Goal: Task Accomplishment & Management: Manage account settings

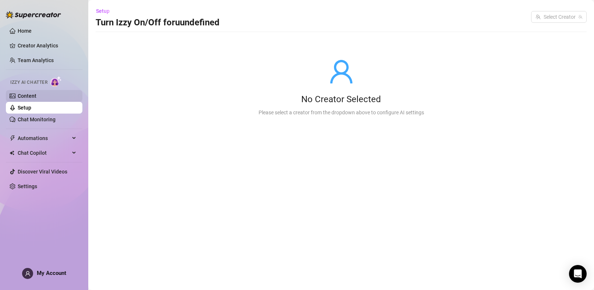
click at [35, 99] on link "Content" at bounding box center [27, 96] width 19 height 6
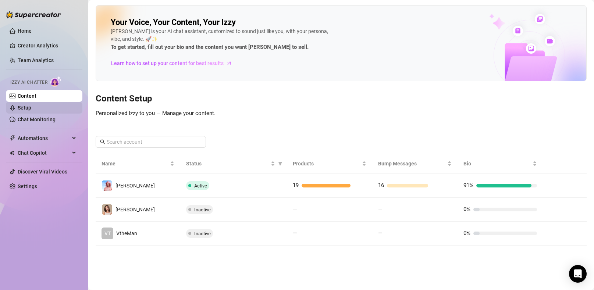
click at [31, 108] on link "Setup" at bounding box center [25, 108] width 14 height 6
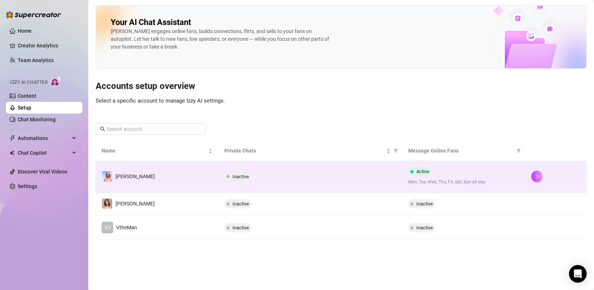
click at [351, 178] on div "Inactive" at bounding box center [310, 176] width 172 height 9
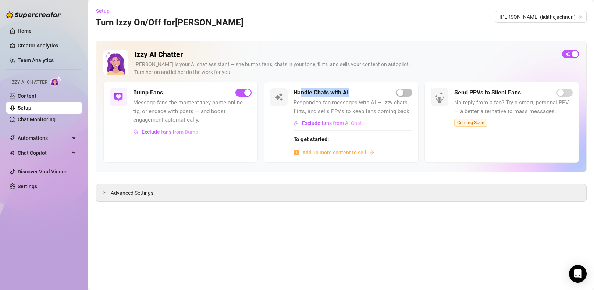
drag, startPoint x: 302, startPoint y: 93, endPoint x: 358, endPoint y: 93, distance: 55.9
click at [358, 93] on div "Handle Chats with AI" at bounding box center [352, 92] width 118 height 9
click at [387, 120] on div "Exclude fans from AI Chat" at bounding box center [352, 123] width 118 height 12
click at [320, 123] on span "Exclude fans from AI Chat" at bounding box center [332, 123] width 60 height 6
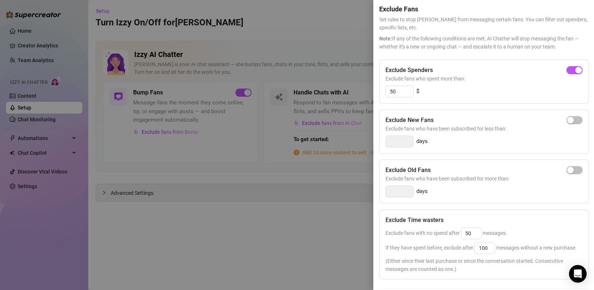
scroll to position [29, 0]
drag, startPoint x: 438, startPoint y: 70, endPoint x: 383, endPoint y: 68, distance: 54.5
click at [383, 68] on div "Exclude Spenders Exclude fans who spent more than: 50 $" at bounding box center [484, 81] width 210 height 44
drag, startPoint x: 436, startPoint y: 167, endPoint x: 377, endPoint y: 168, distance: 58.5
click at [377, 168] on div "Settings Preview Exclude Fans - Handle Chats with AI Cancel Save Exclude Fans S…" at bounding box center [483, 145] width 221 height 290
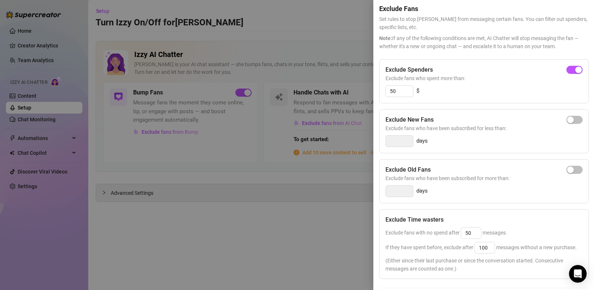
click at [578, 171] on div "Exclude Old Fans Exclude fans who have been subscribed for more than: days" at bounding box center [484, 181] width 210 height 44
click at [573, 170] on span "button" at bounding box center [574, 170] width 16 height 8
drag, startPoint x: 408, startPoint y: 191, endPoint x: 357, endPoint y: 191, distance: 50.8
click at [357, 191] on div "Settings Preview Exclude Fans - Handle Chats with AI Cancel Save Exclude Fans S…" at bounding box center [297, 145] width 594 height 290
type input "60"
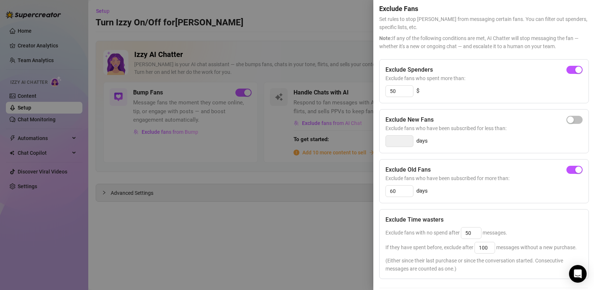
click at [462, 92] on div "50 $" at bounding box center [483, 91] width 197 height 12
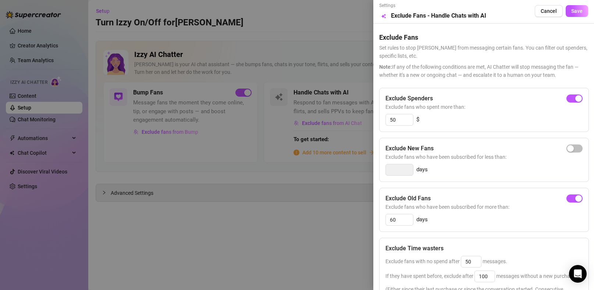
scroll to position [0, 0]
click at [332, 41] on div at bounding box center [297, 145] width 594 height 290
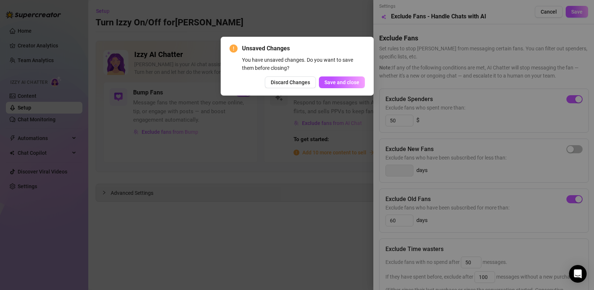
click at [300, 83] on span "Discard Changes" at bounding box center [290, 82] width 39 height 6
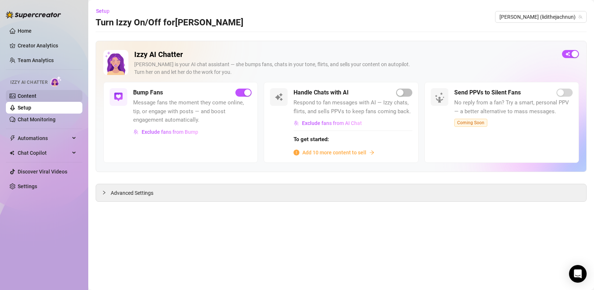
click at [36, 99] on link "Content" at bounding box center [27, 96] width 19 height 6
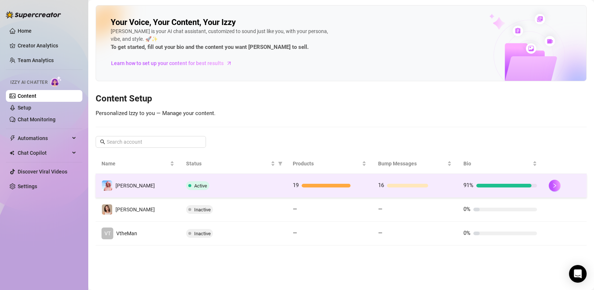
click at [241, 184] on div "Active" at bounding box center [233, 185] width 95 height 9
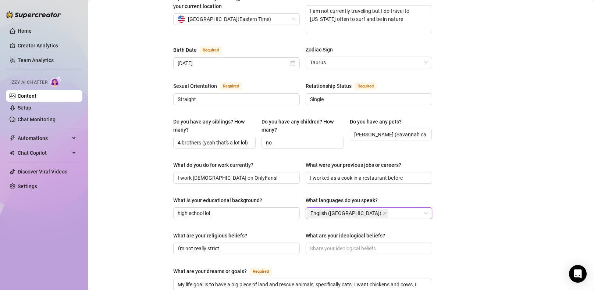
scroll to position [229, 0]
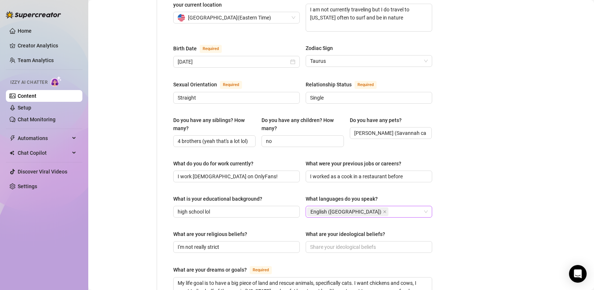
click at [376, 207] on div "English ([GEOGRAPHIC_DATA])" at bounding box center [365, 212] width 116 height 10
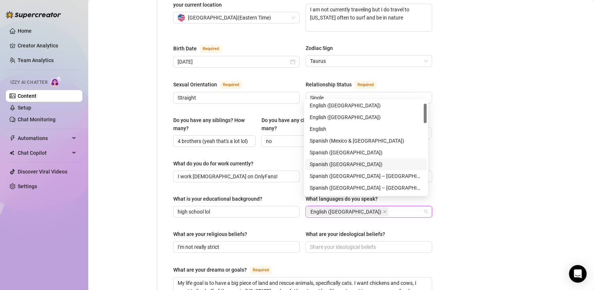
scroll to position [30, 0]
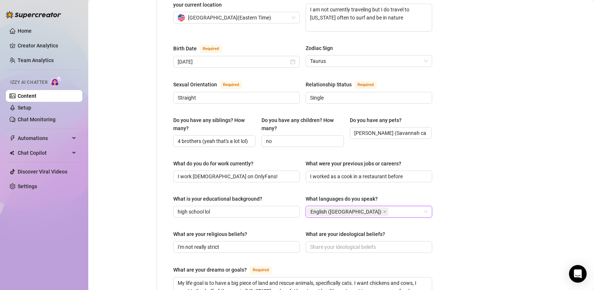
click at [447, 151] on div "Bio Import Bio from other creator Personal Info Chatting Lifestyle Physique Con…" at bounding box center [341, 171] width 491 height 690
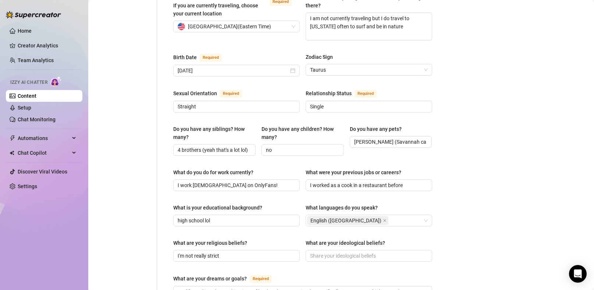
scroll to position [219, 0]
drag, startPoint x: 374, startPoint y: 200, endPoint x: 303, endPoint y: 200, distance: 71.0
click at [303, 204] on div "What is your educational background? high school lol What languages do you spea…" at bounding box center [302, 218] width 259 height 29
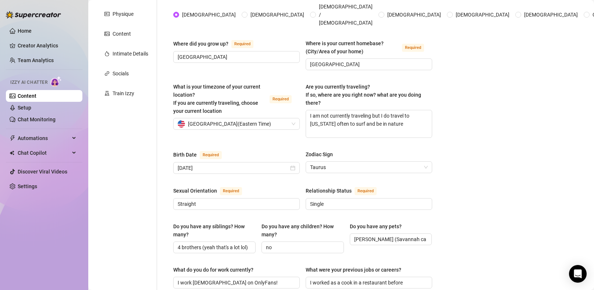
scroll to position [156, 0]
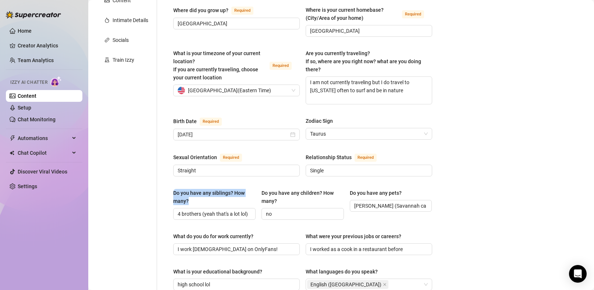
drag, startPoint x: 171, startPoint y: 185, endPoint x: 210, endPoint y: 191, distance: 39.9
click at [210, 191] on div "Name Required [PERSON_NAME](s) [PERSON_NAME] Gender Required [DEMOGRAPHIC_DATA]…" at bounding box center [303, 230] width 274 height 633
click at [242, 191] on div "Do you have any siblings? How many?" at bounding box center [211, 197] width 77 height 16
click at [242, 210] on input "4 brothers (yeah that's a lot lol)" at bounding box center [214, 214] width 72 height 8
click at [193, 189] on div "Do you have any siblings? How many?" at bounding box center [211, 197] width 77 height 16
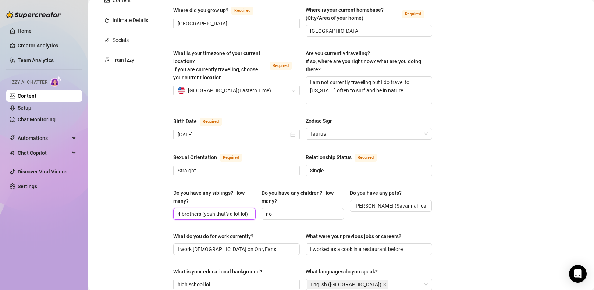
click at [193, 210] on input "4 brothers (yeah that's a lot lol)" at bounding box center [214, 214] width 72 height 8
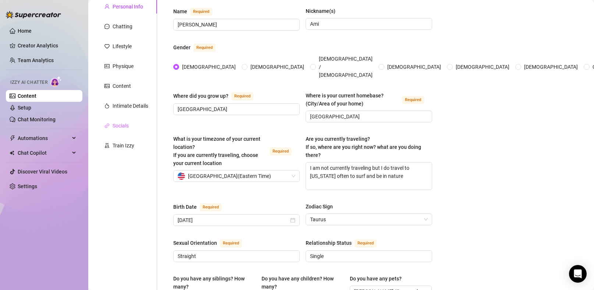
scroll to position [0, 0]
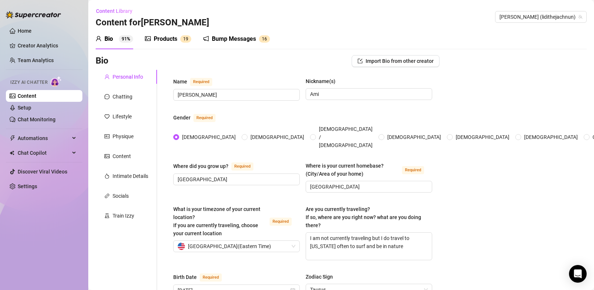
click at [167, 42] on div "Products" at bounding box center [166, 39] width 24 height 9
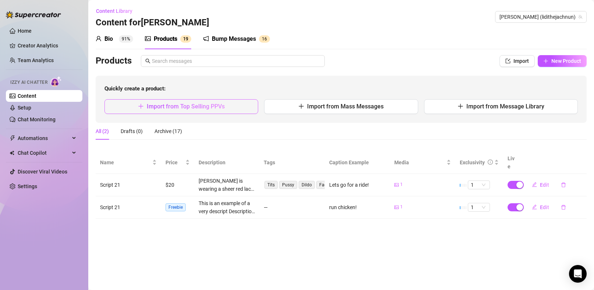
click at [189, 108] on span "Import from Top Selling PPVs" at bounding box center [186, 106] width 78 height 7
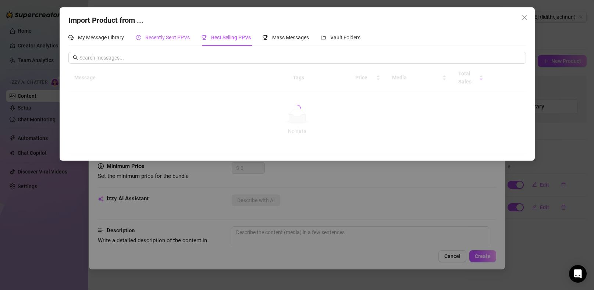
click at [174, 35] on span "Recently Sent PPVs" at bounding box center [167, 38] width 45 height 6
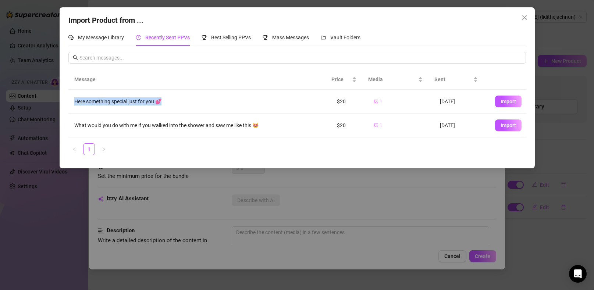
drag, startPoint x: 75, startPoint y: 101, endPoint x: 192, endPoint y: 103, distance: 117.3
click at [192, 103] on div "Here something special just for you 💕" at bounding box center [199, 101] width 251 height 8
drag, startPoint x: 334, startPoint y: 103, endPoint x: 357, endPoint y: 106, distance: 24.0
click at [331, 104] on td "$20" at bounding box center [349, 102] width 37 height 24
click at [501, 103] on span "Import" at bounding box center [508, 102] width 15 height 6
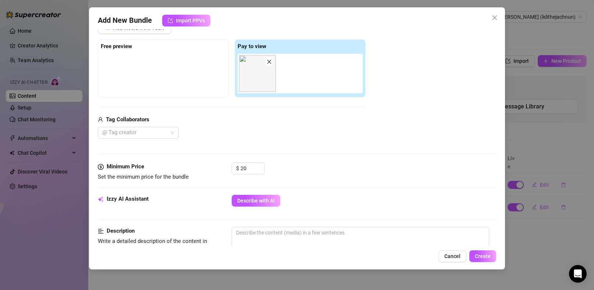
scroll to position [116, 0]
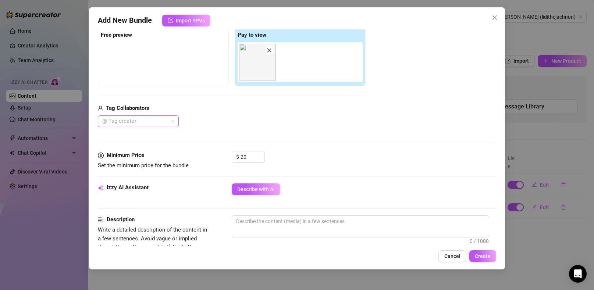
click at [152, 125] on div at bounding box center [134, 121] width 70 height 10
click at [226, 111] on div "Tag Collaborators" at bounding box center [232, 108] width 268 height 9
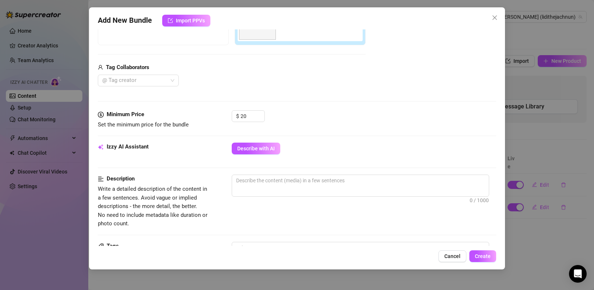
scroll to position [157, 0]
drag, startPoint x: 154, startPoint y: 180, endPoint x: 125, endPoint y: 192, distance: 31.7
click at [106, 179] on div "Description" at bounding box center [153, 178] width 110 height 9
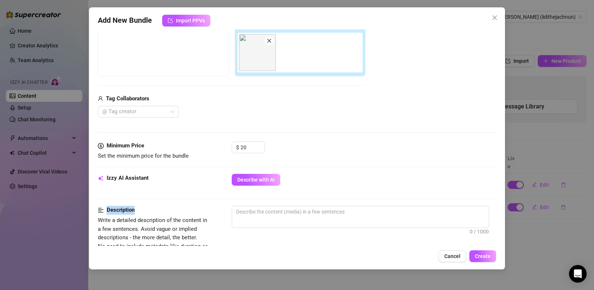
scroll to position [125, 0]
click at [268, 215] on textarea at bounding box center [360, 212] width 257 height 11
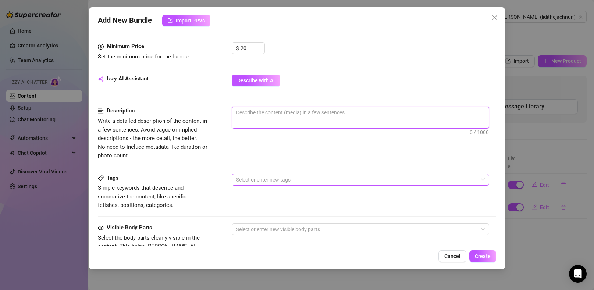
scroll to position [227, 0]
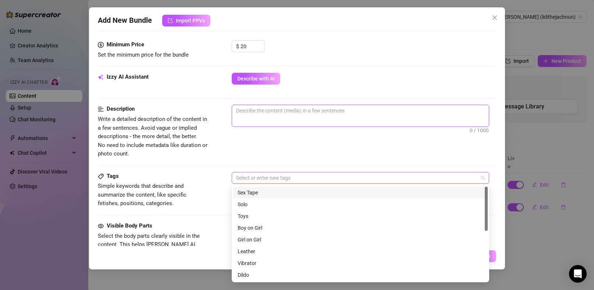
click at [247, 174] on div at bounding box center [356, 178] width 247 height 10
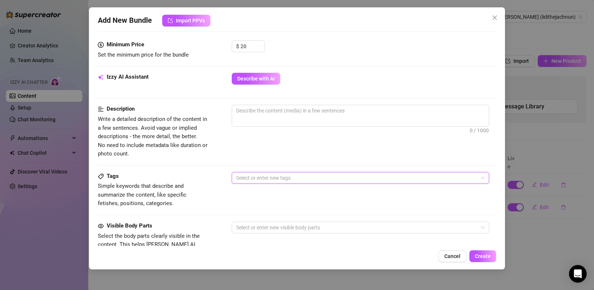
click at [270, 142] on div "0 / 1000" at bounding box center [364, 126] width 264 height 42
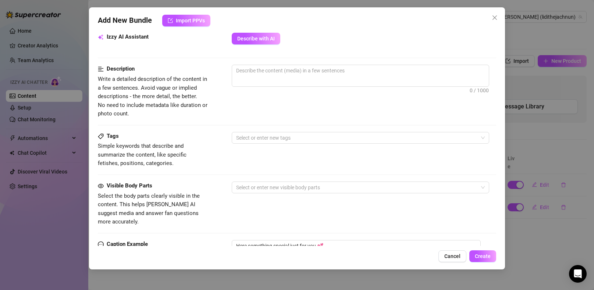
scroll to position [268, 0]
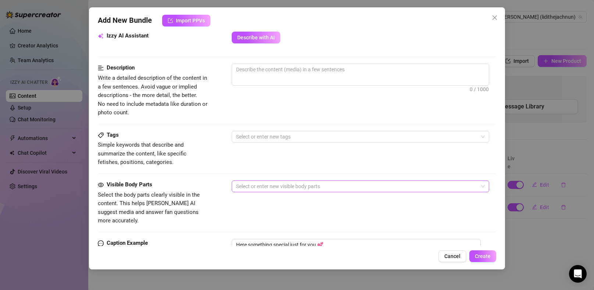
click at [260, 187] on div at bounding box center [356, 186] width 247 height 10
click at [274, 220] on div "Visible Body Parts Select the body parts clearly visible in the content. This h…" at bounding box center [297, 210] width 398 height 58
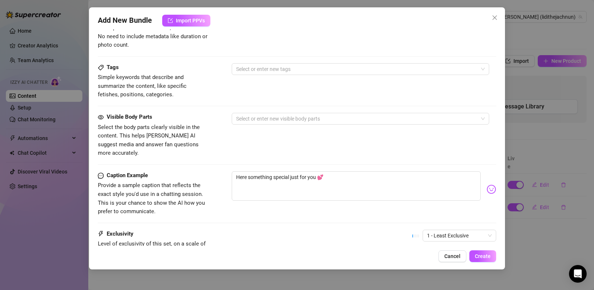
scroll to position [336, 0]
drag, startPoint x: 159, startPoint y: 165, endPoint x: 107, endPoint y: 163, distance: 51.5
click at [107, 171] on div "Caption Example" at bounding box center [153, 175] width 110 height 9
drag, startPoint x: 348, startPoint y: 172, endPoint x: 231, endPoint y: 167, distance: 117.1
click at [231, 171] on div "Caption Example Provide a sample caption that reflects the exact style you'd us…" at bounding box center [297, 193] width 398 height 45
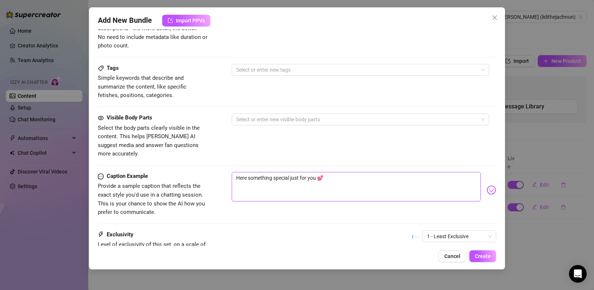
scroll to position [334, 0]
click at [242, 140] on div "Visible Body Parts Select the body parts clearly visible in the content. This h…" at bounding box center [297, 136] width 398 height 45
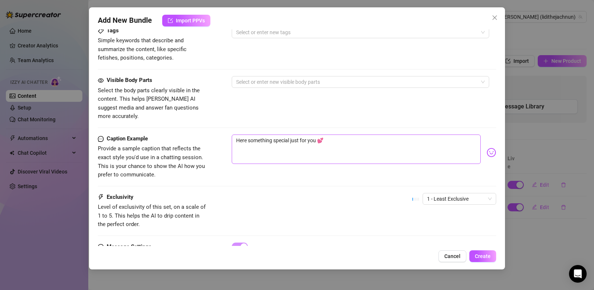
scroll to position [390, 0]
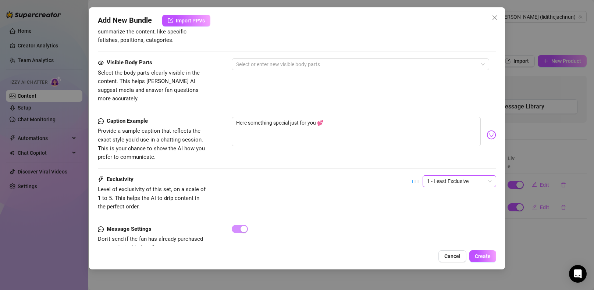
click at [461, 176] on span "1 - Least Exclusive" at bounding box center [459, 181] width 65 height 11
click at [367, 185] on div "Exclusivity Level of exclusivity of this set, on a scale of 1 to 5. This helps …" at bounding box center [297, 193] width 398 height 36
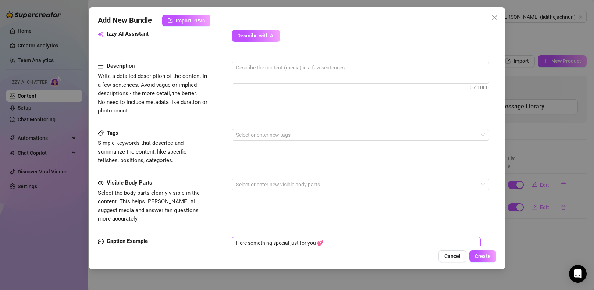
scroll to position [250, 0]
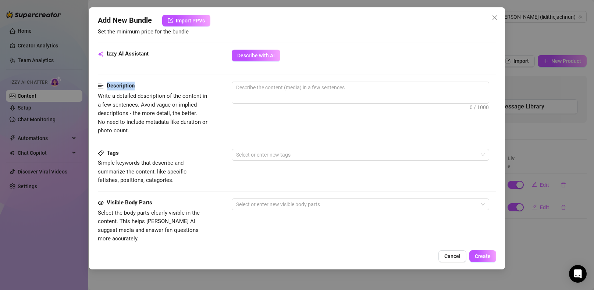
drag, startPoint x: 148, startPoint y: 87, endPoint x: 102, endPoint y: 83, distance: 46.5
click at [102, 83] on div "Description" at bounding box center [153, 86] width 110 height 9
click at [498, 16] on span "Close" at bounding box center [495, 18] width 12 height 6
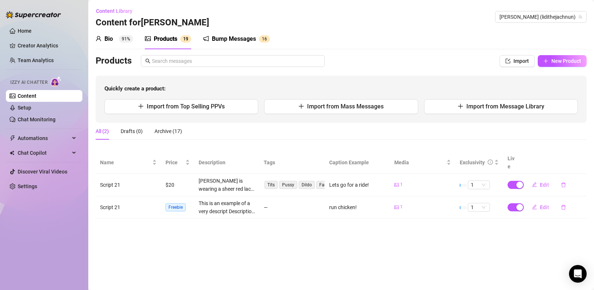
click at [226, 37] on div "Bump Messages" at bounding box center [234, 39] width 44 height 9
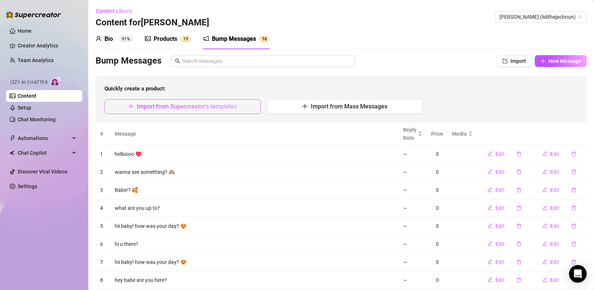
click at [184, 111] on button "Import from Supercreator's templates" at bounding box center [182, 106] width 156 height 15
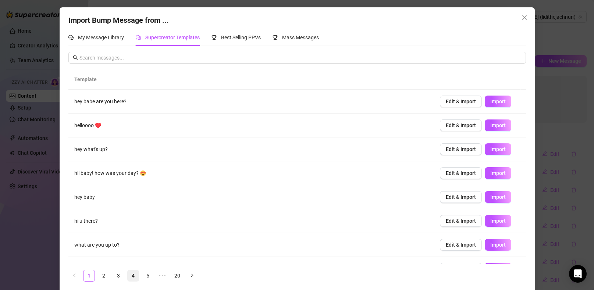
click at [132, 274] on link "4" at bounding box center [133, 275] width 11 height 11
click at [159, 277] on link "6" at bounding box center [162, 275] width 11 height 11
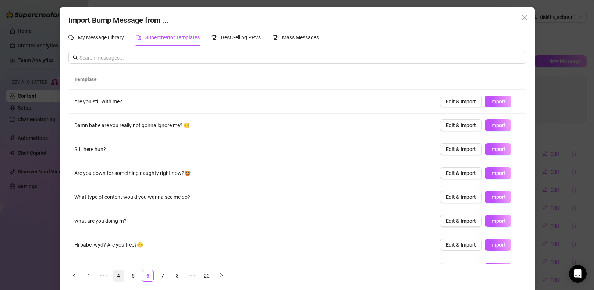
click at [118, 278] on link "4" at bounding box center [118, 275] width 11 height 11
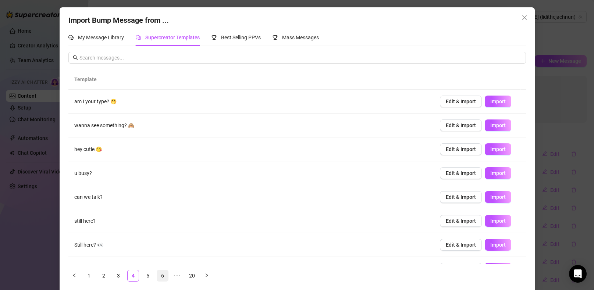
click at [157, 274] on link "6" at bounding box center [162, 275] width 11 height 11
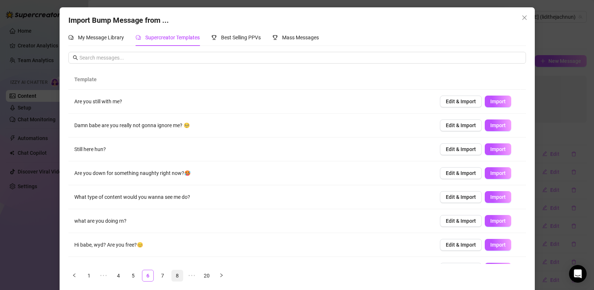
click at [178, 275] on link "8" at bounding box center [177, 275] width 11 height 11
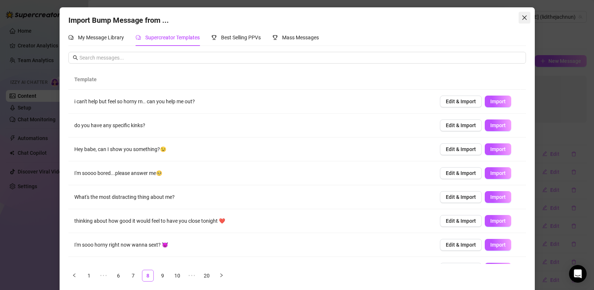
click at [526, 16] on span "Close" at bounding box center [525, 18] width 12 height 6
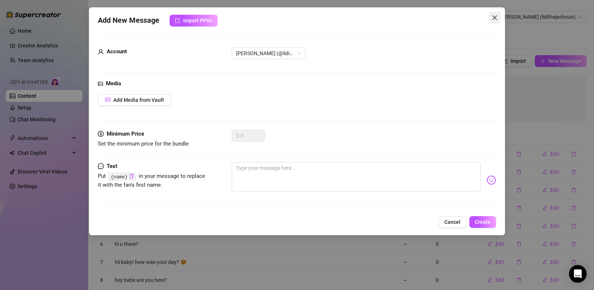
click at [497, 15] on span "Close" at bounding box center [495, 18] width 12 height 6
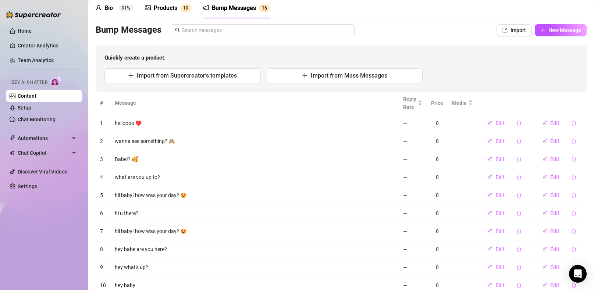
scroll to position [0, 0]
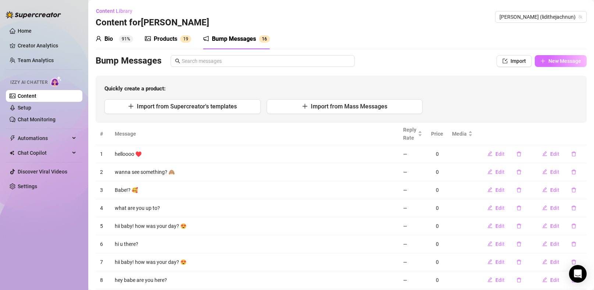
click at [561, 63] on span "New Message" at bounding box center [564, 61] width 33 height 6
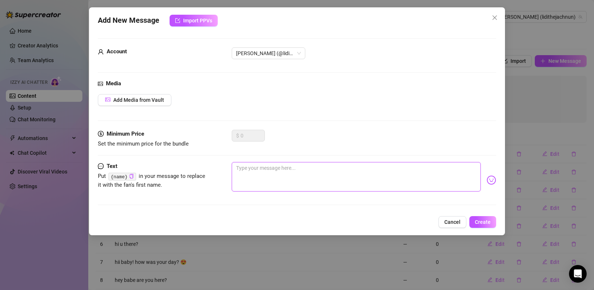
click at [322, 175] on textarea at bounding box center [356, 176] width 249 height 29
click at [496, 20] on icon "close" at bounding box center [495, 18] width 6 height 6
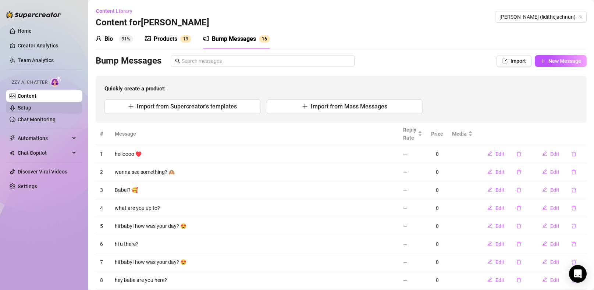
click at [31, 106] on link "Setup" at bounding box center [25, 108] width 14 height 6
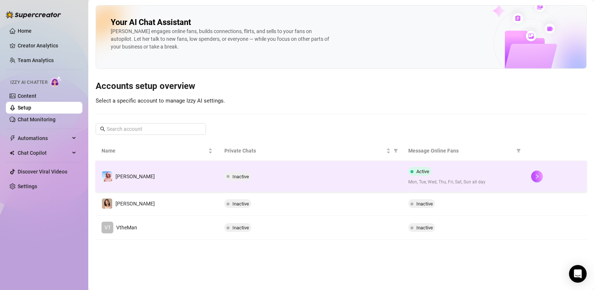
click at [298, 169] on td "Inactive" at bounding box center [310, 176] width 184 height 31
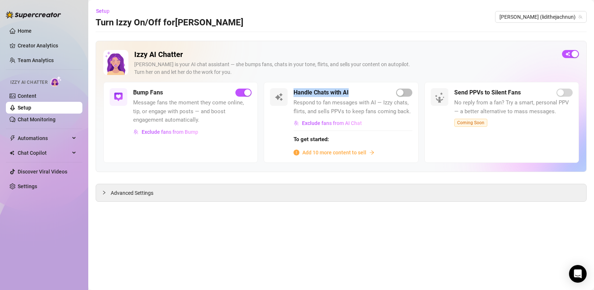
drag, startPoint x: 370, startPoint y: 92, endPoint x: 295, endPoint y: 95, distance: 75.8
click at [295, 95] on div "Handle Chats with AI" at bounding box center [352, 92] width 118 height 9
drag, startPoint x: 172, startPoint y: 92, endPoint x: 134, endPoint y: 92, distance: 38.3
click at [134, 92] on div "Bump Fans" at bounding box center [192, 92] width 118 height 9
click at [334, 92] on h5 "Handle Chats with AI" at bounding box center [320, 92] width 55 height 9
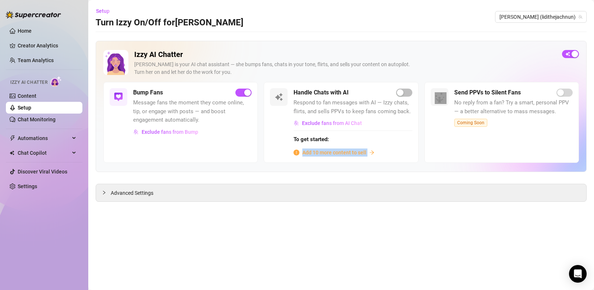
drag, startPoint x: 384, startPoint y: 153, endPoint x: 292, endPoint y: 157, distance: 92.0
click at [292, 157] on div "Handle Chats with AI Respond to fan messages with AI — Izzy chats, flirts, and …" at bounding box center [341, 122] width 154 height 81
click at [388, 135] on span "To get started:" at bounding box center [352, 139] width 118 height 9
click at [34, 95] on link "Content" at bounding box center [27, 96] width 19 height 6
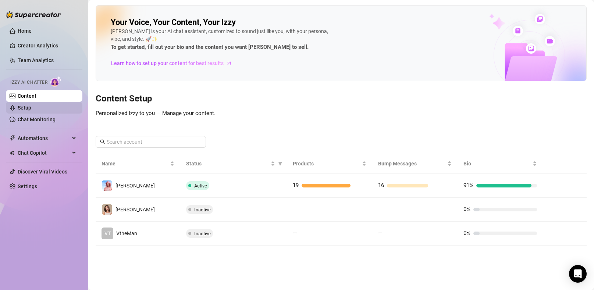
click at [31, 107] on link "Setup" at bounding box center [25, 108] width 14 height 6
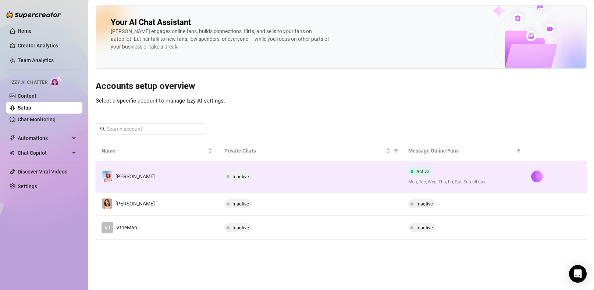
click at [370, 177] on div "Inactive" at bounding box center [310, 176] width 172 height 9
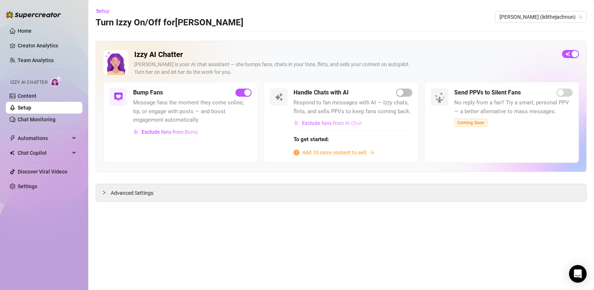
click at [328, 121] on span "Exclude fans from AI Chat" at bounding box center [332, 123] width 60 height 6
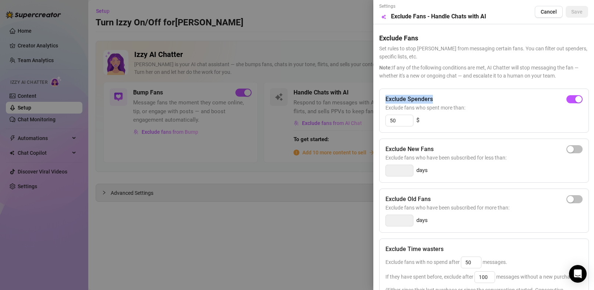
drag, startPoint x: 441, startPoint y: 99, endPoint x: 379, endPoint y: 97, distance: 62.6
click at [379, 97] on div "Exclude Spenders Exclude fans who spent more than: 50 $" at bounding box center [484, 111] width 210 height 44
drag, startPoint x: 404, startPoint y: 121, endPoint x: 366, endPoint y: 117, distance: 38.2
click at [366, 117] on div "Settings Preview Exclude Fans - Handle Chats with AI Cancel Save Exclude Fans S…" at bounding box center [297, 145] width 594 height 290
type input "1"
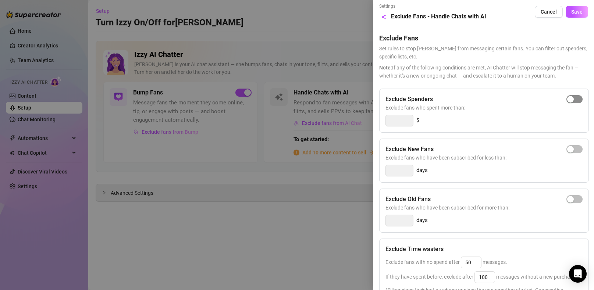
click at [570, 98] on span "button" at bounding box center [574, 99] width 16 height 8
type input "300"
drag, startPoint x: 438, startPoint y: 97, endPoint x: 402, endPoint y: 102, distance: 36.0
click at [402, 102] on div "Exclude Spenders" at bounding box center [483, 99] width 197 height 9
click at [458, 96] on div "Exclude Spenders" at bounding box center [483, 99] width 197 height 9
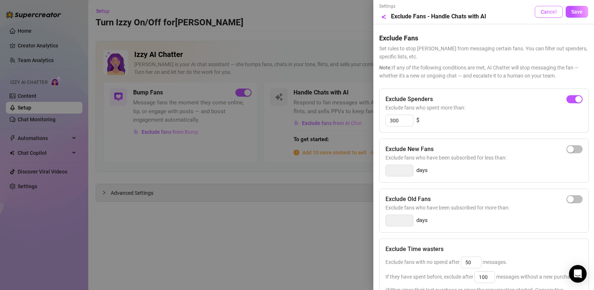
click at [542, 14] on button "Cancel" at bounding box center [549, 12] width 28 height 12
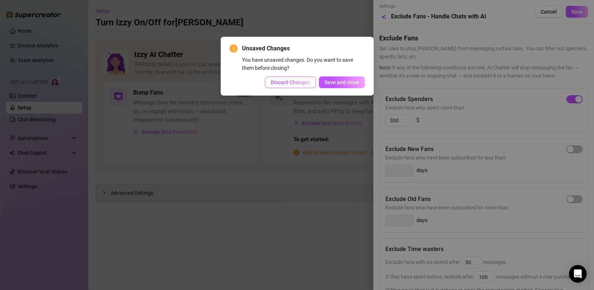
click at [286, 82] on span "Discard Changes" at bounding box center [290, 82] width 39 height 6
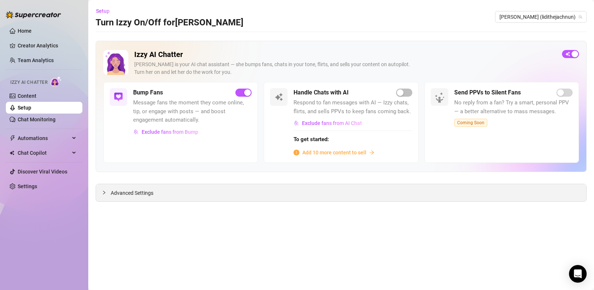
click at [114, 197] on div "Advanced Settings" at bounding box center [341, 192] width 490 height 17
click at [115, 196] on span "Advanced Settings" at bounding box center [132, 193] width 43 height 8
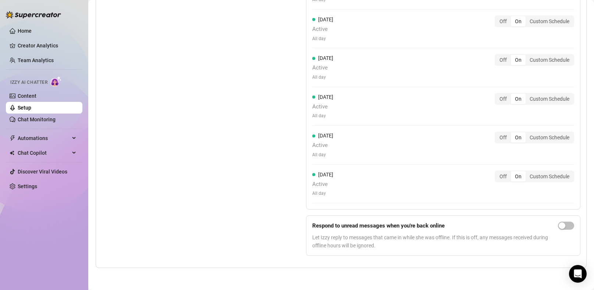
scroll to position [113, 0]
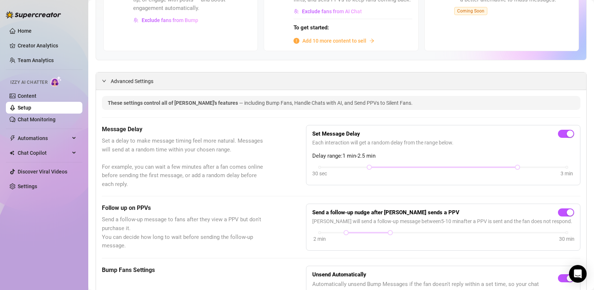
click at [117, 80] on span "Advanced Settings" at bounding box center [132, 81] width 43 height 8
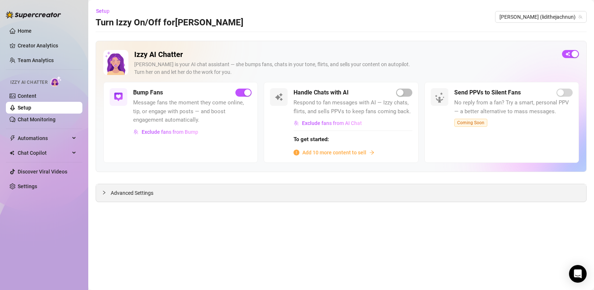
scroll to position [0, 0]
click at [32, 94] on link "Content" at bounding box center [27, 96] width 19 height 6
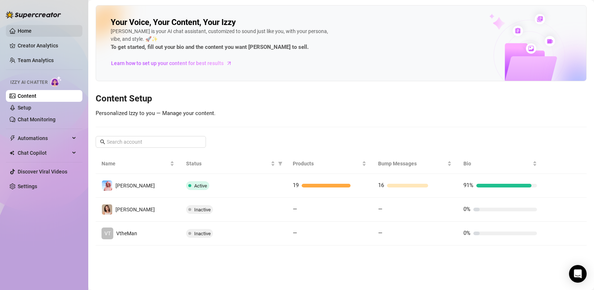
click at [39, 36] on ul "Home Creator Analytics Team Analytics Izzy AI Chatter Content Setup Chat Monito…" at bounding box center [44, 108] width 77 height 173
click at [32, 34] on link "Home" at bounding box center [25, 31] width 14 height 6
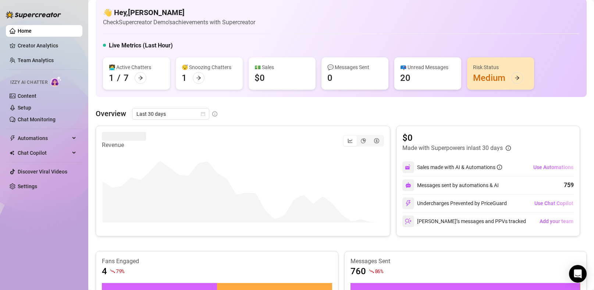
scroll to position [8, 0]
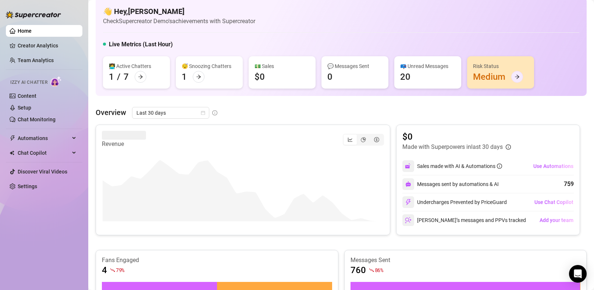
click at [520, 74] on div at bounding box center [517, 77] width 12 height 12
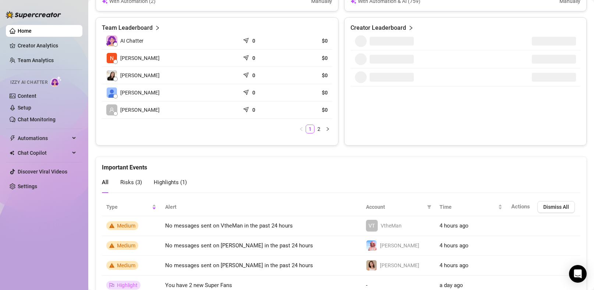
scroll to position [337, 0]
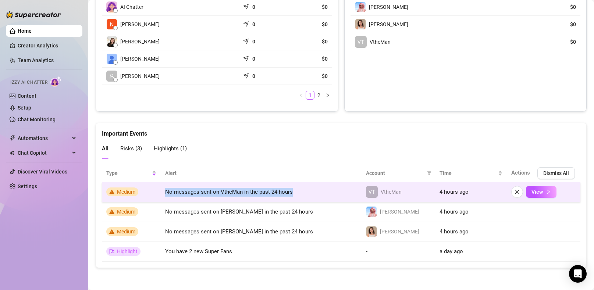
drag, startPoint x: 171, startPoint y: 192, endPoint x: 299, endPoint y: 192, distance: 128.0
click at [299, 192] on td "No messages sent on VtheMan in the past 24 hours" at bounding box center [261, 192] width 201 height 20
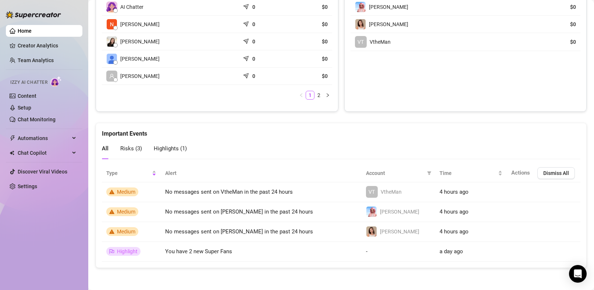
click at [266, 156] on div "All Risks ( 3 ) Highlights ( 1 )" at bounding box center [341, 148] width 478 height 21
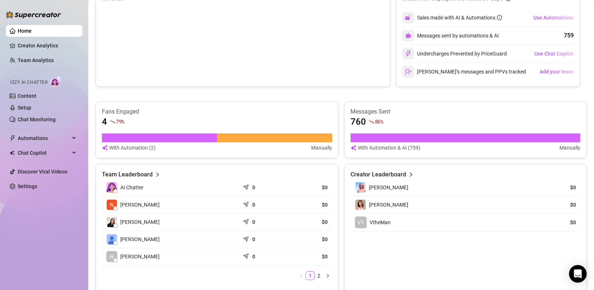
scroll to position [0, 0]
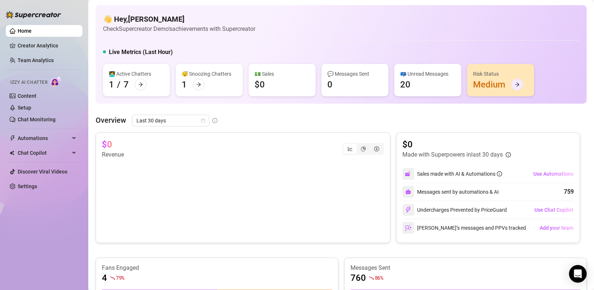
click at [517, 82] on icon "arrow-right" at bounding box center [517, 84] width 5 height 5
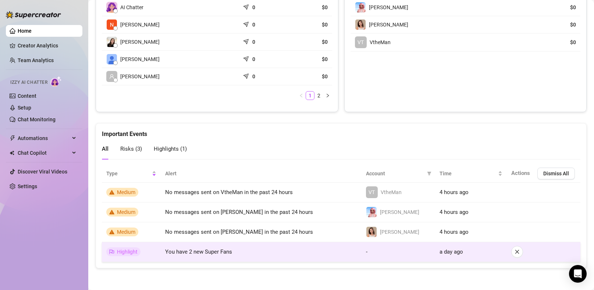
scroll to position [337, 0]
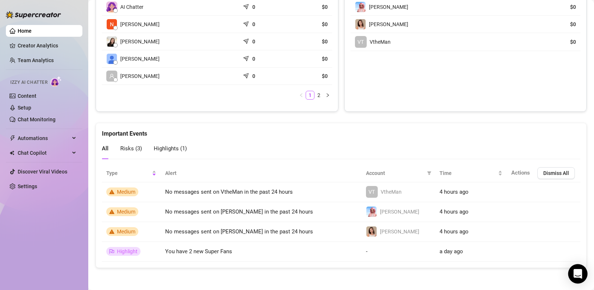
click at [580, 273] on icon "Open Intercom Messenger" at bounding box center [577, 274] width 8 height 10
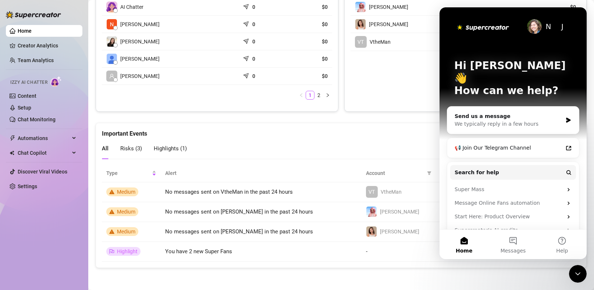
scroll to position [0, 0]
click at [577, 275] on icon "Close Intercom Messenger" at bounding box center [577, 274] width 9 height 9
